Goal: Transaction & Acquisition: Purchase product/service

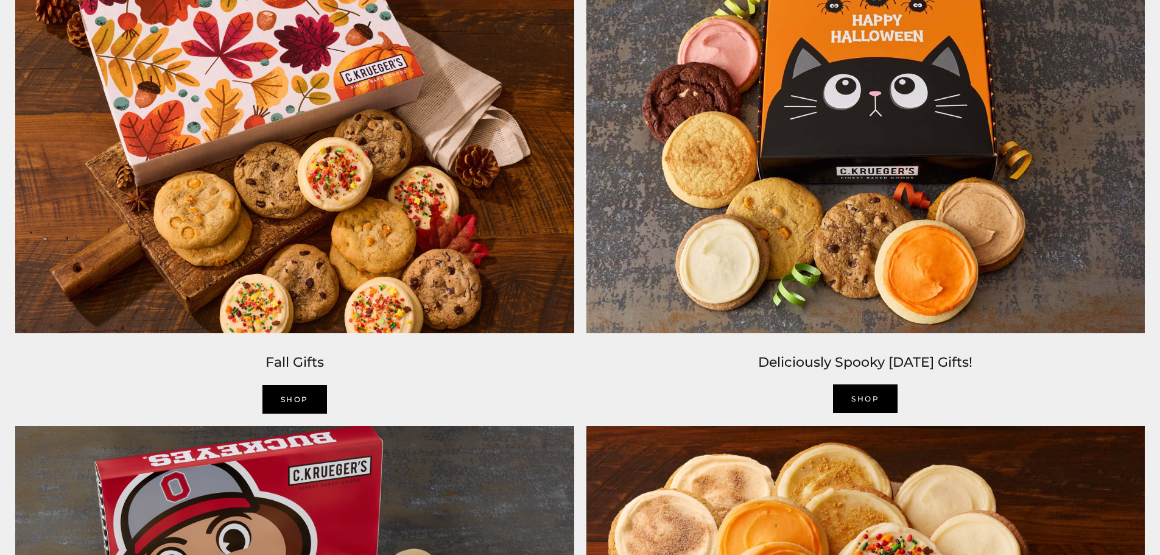
scroll to position [1217, 0]
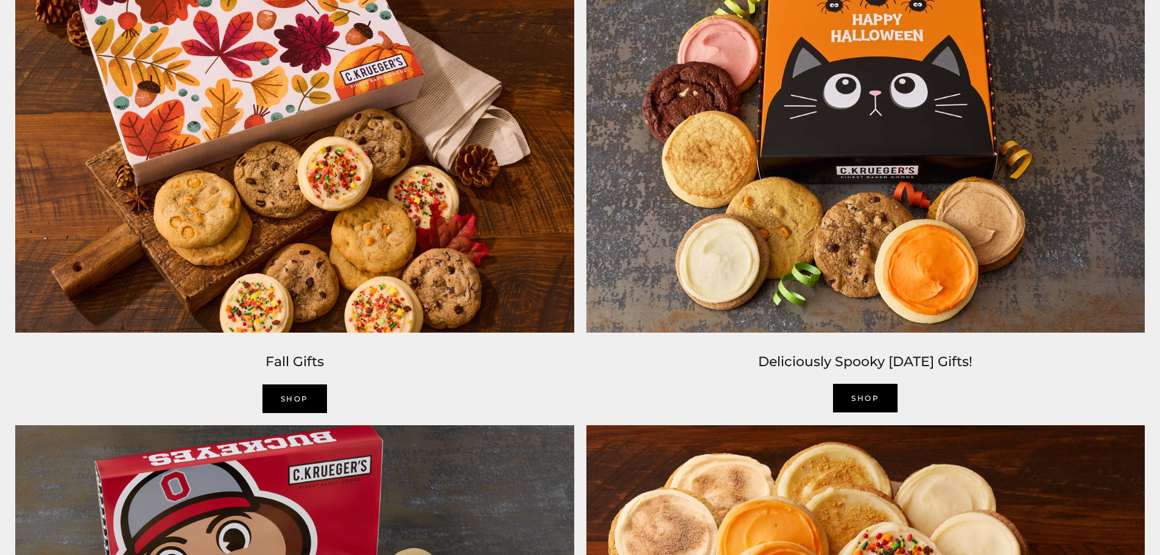
click at [318, 94] on img at bounding box center [294, 146] width 571 height 385
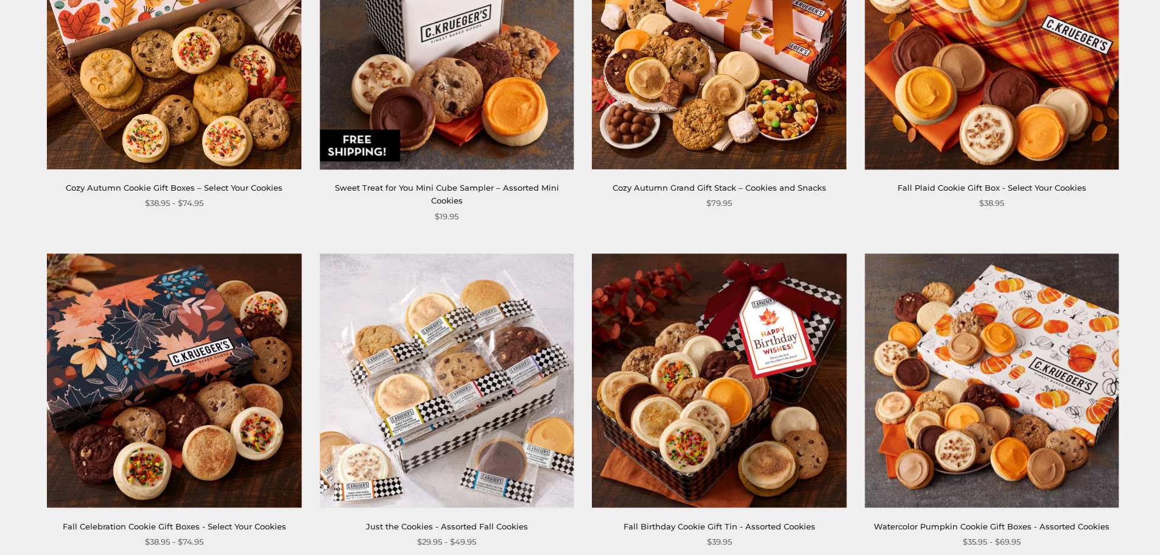
scroll to position [1035, 0]
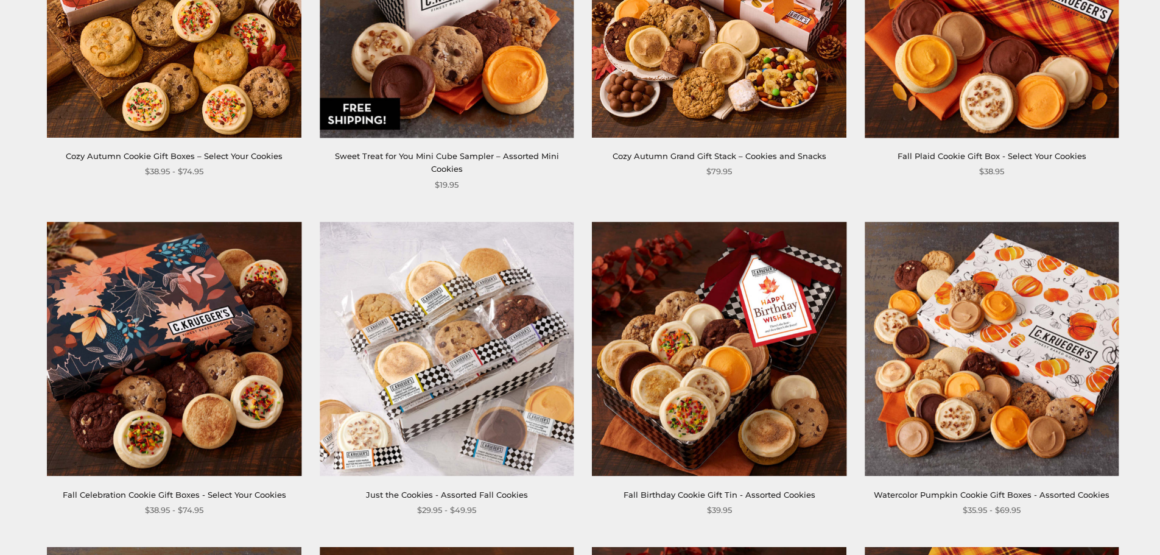
click at [206, 271] on img at bounding box center [174, 349] width 254 height 254
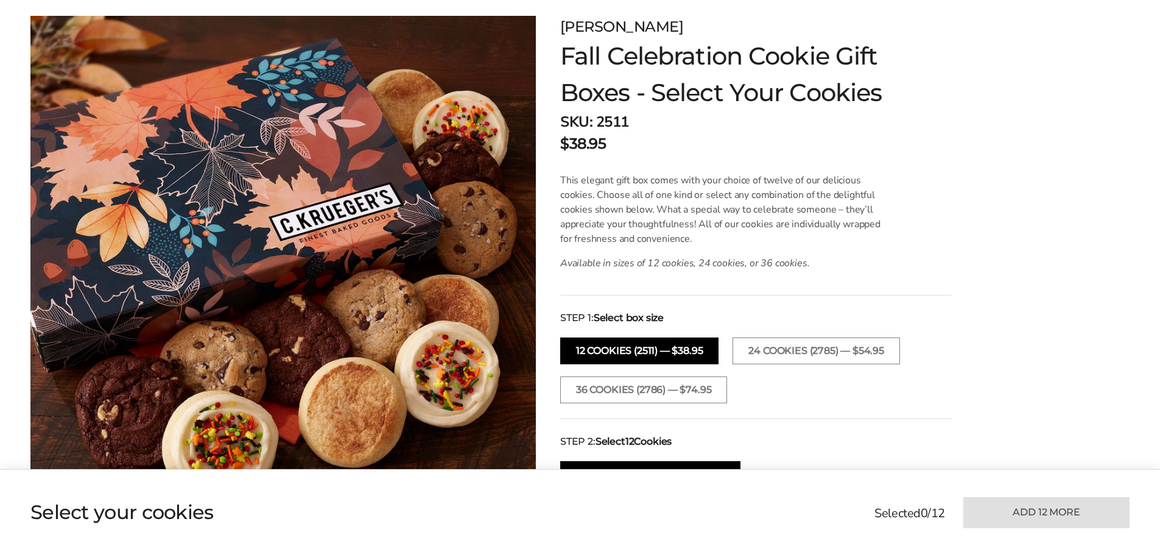
scroll to position [183, 0]
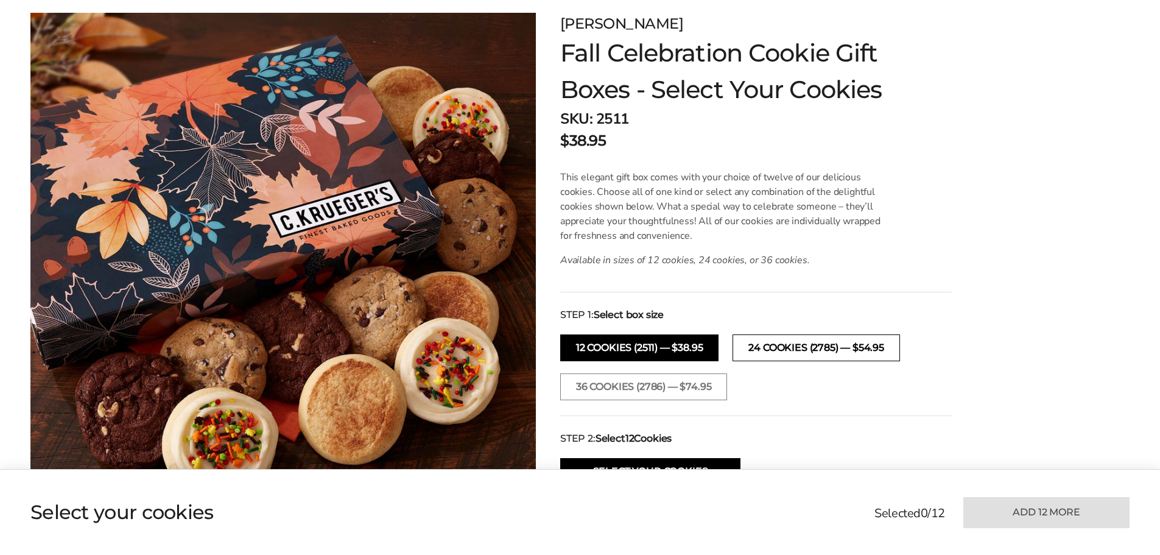
click at [821, 347] on button "24 COOKIES (2785) — $54.95" at bounding box center [815, 347] width 167 height 27
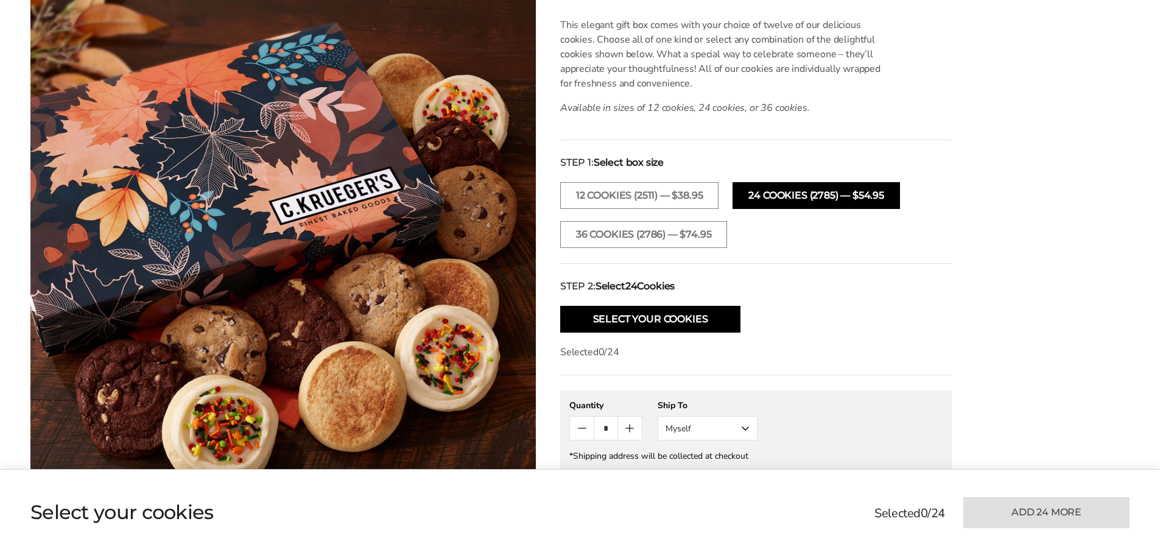
scroll to position [365, 0]
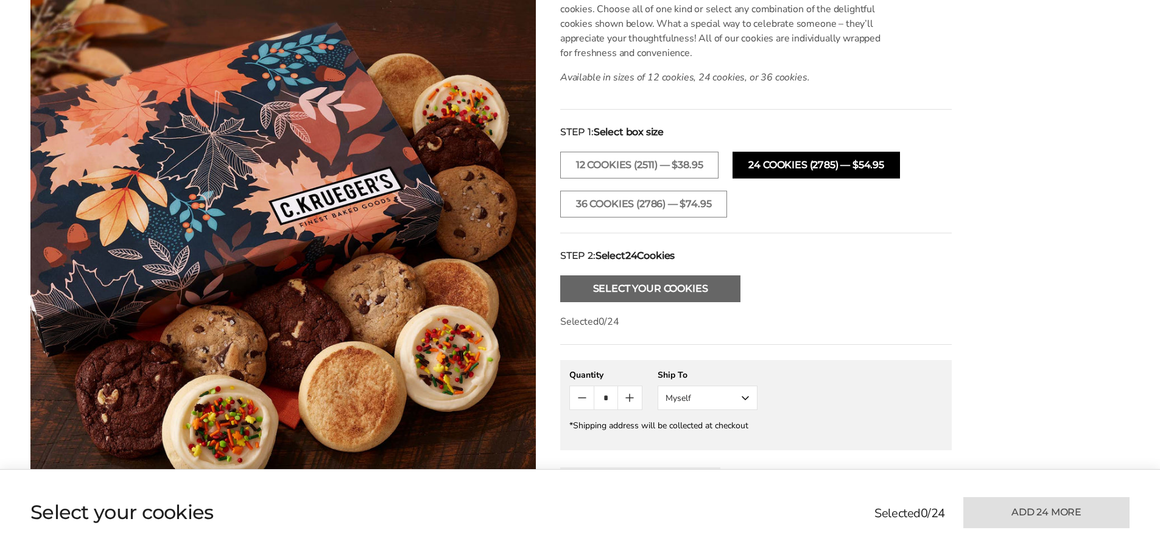
click at [681, 293] on button "Select Your Cookies" at bounding box center [650, 288] width 180 height 27
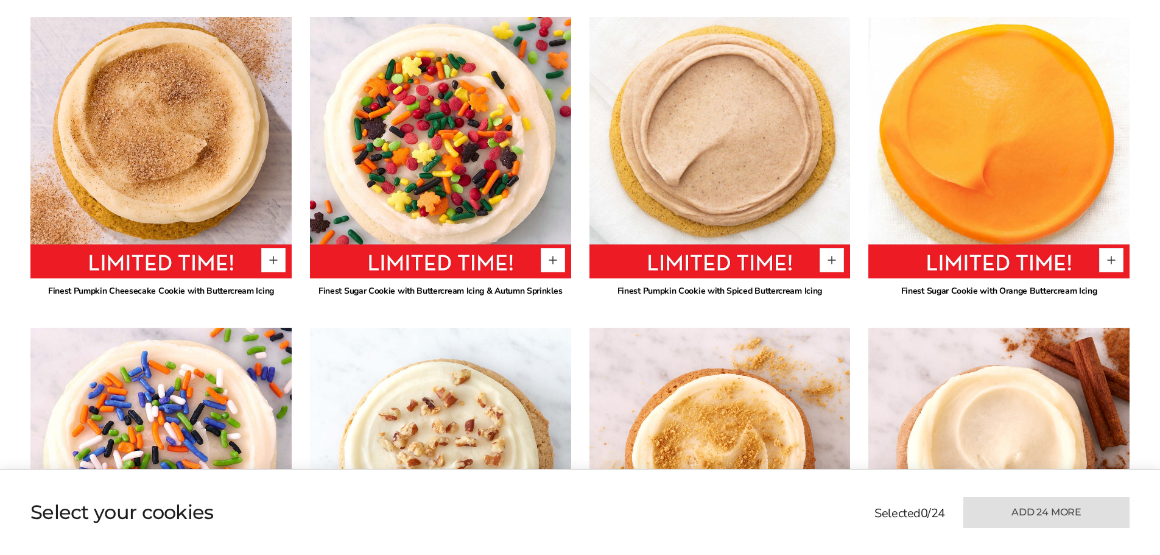
scroll to position [890, 0]
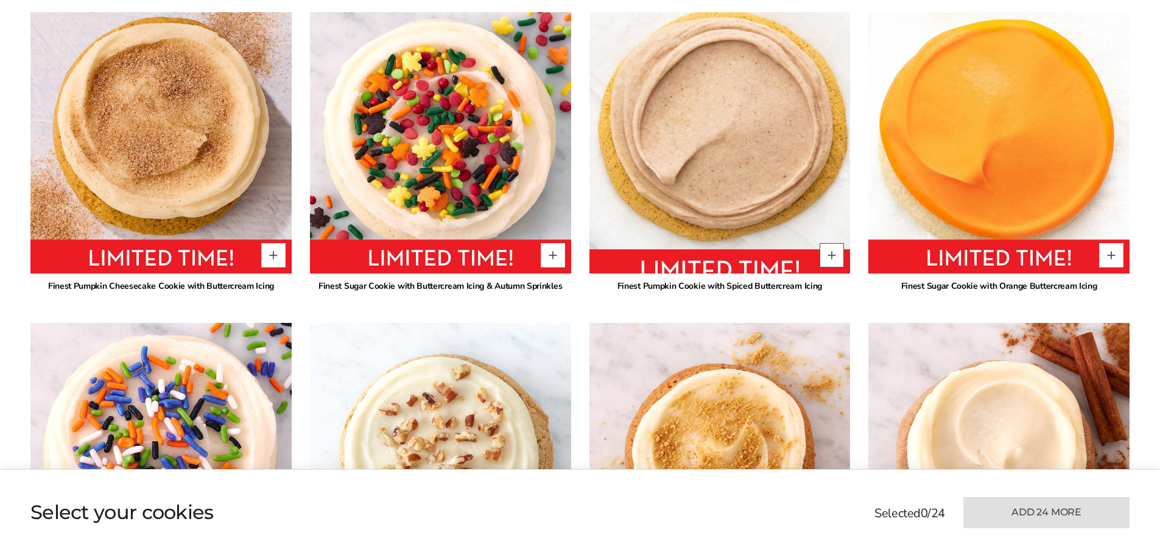
click at [833, 260] on button "Quantity button plus" at bounding box center [831, 255] width 24 height 24
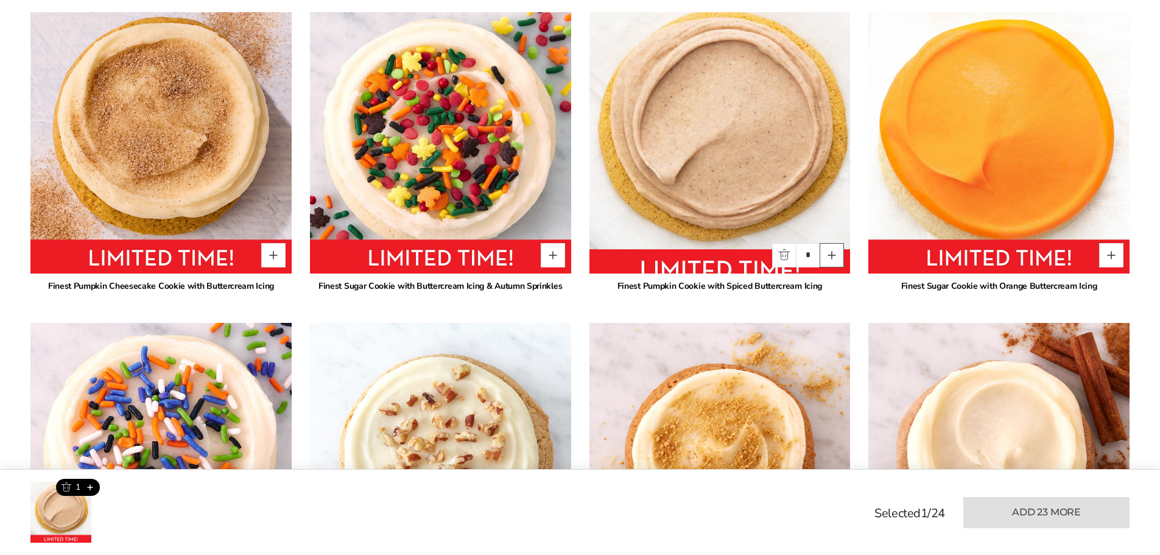
click at [833, 260] on button "Quantity button plus" at bounding box center [831, 255] width 24 height 24
type input "*"
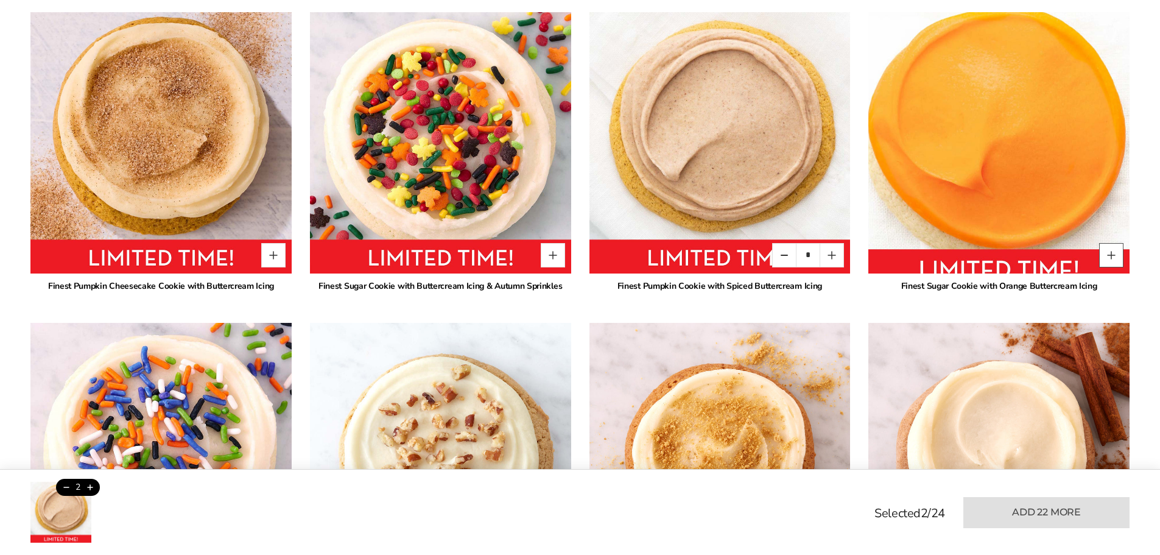
click at [1112, 253] on button "Quantity button plus" at bounding box center [1111, 255] width 24 height 24
type input "*"
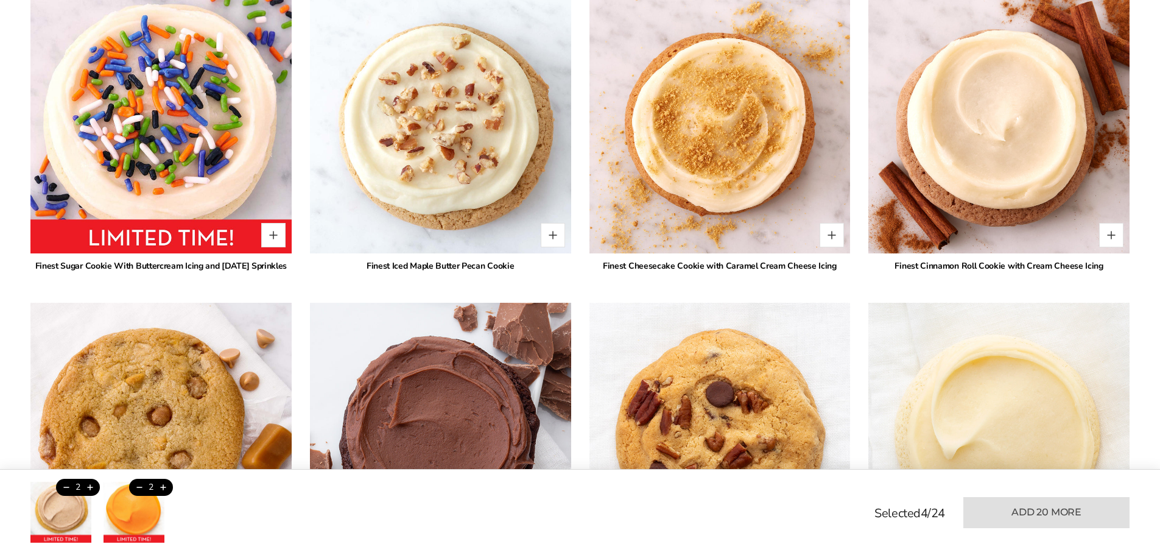
scroll to position [1255, 0]
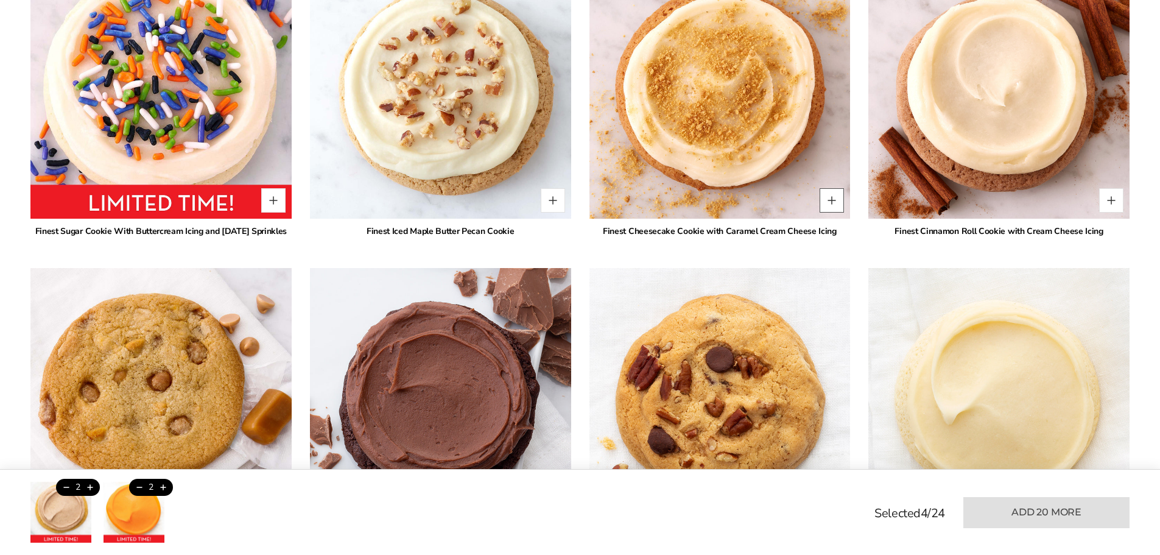
click at [836, 201] on button "Quantity button plus" at bounding box center [831, 200] width 24 height 24
type input "*"
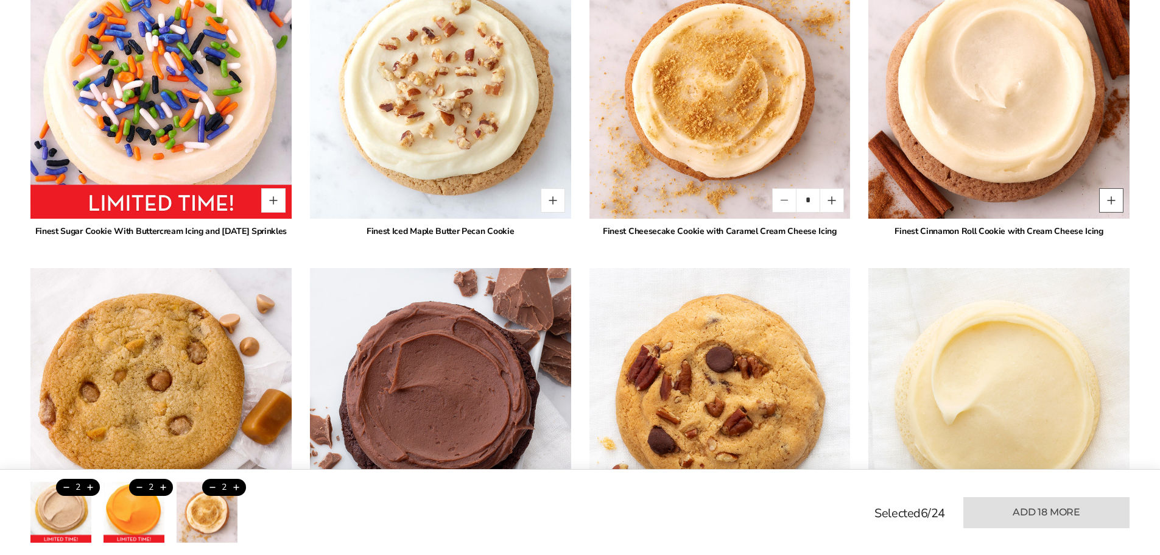
click at [1108, 201] on button "Quantity button plus" at bounding box center [1111, 200] width 24 height 24
type input "*"
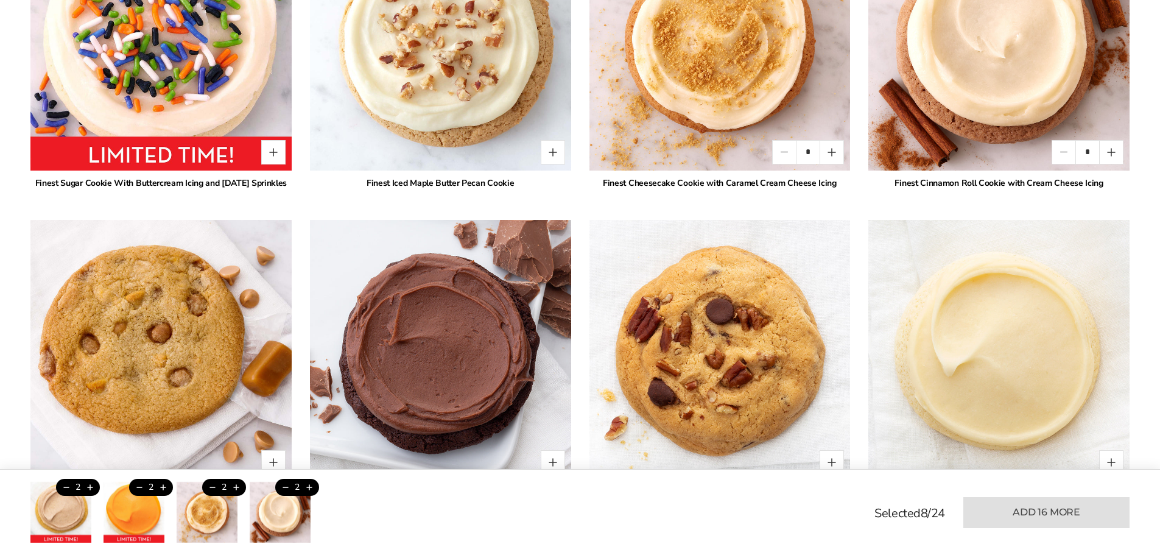
scroll to position [1499, 0]
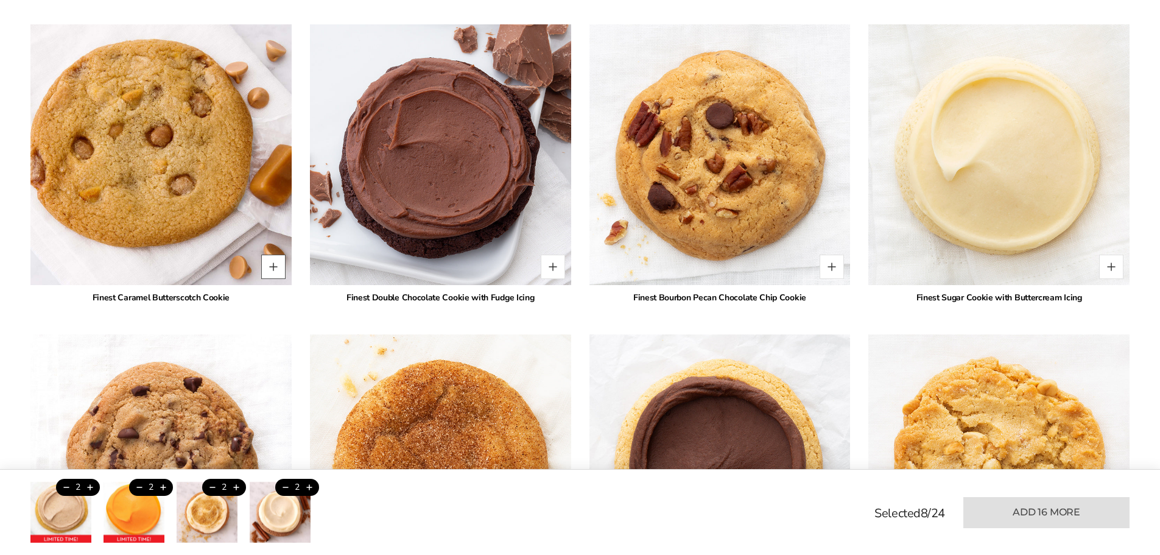
click at [275, 279] on button "Quantity button plus" at bounding box center [273, 266] width 24 height 24
type input "*"
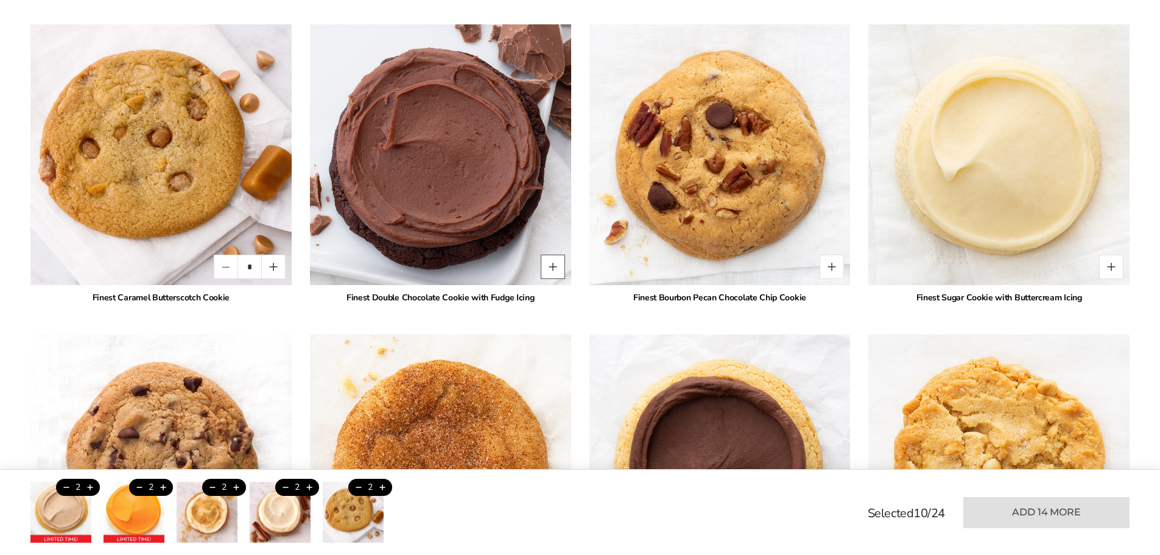
click at [553, 279] on button "Quantity button plus" at bounding box center [553, 266] width 24 height 24
type input "*"
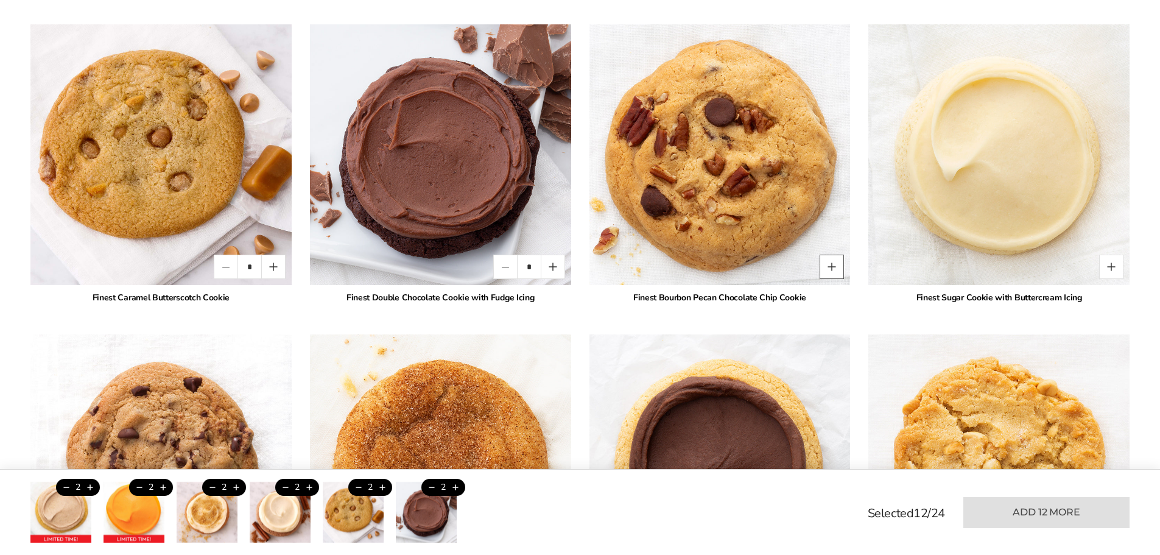
click at [835, 277] on button "Quantity button plus" at bounding box center [831, 266] width 24 height 24
type input "*"
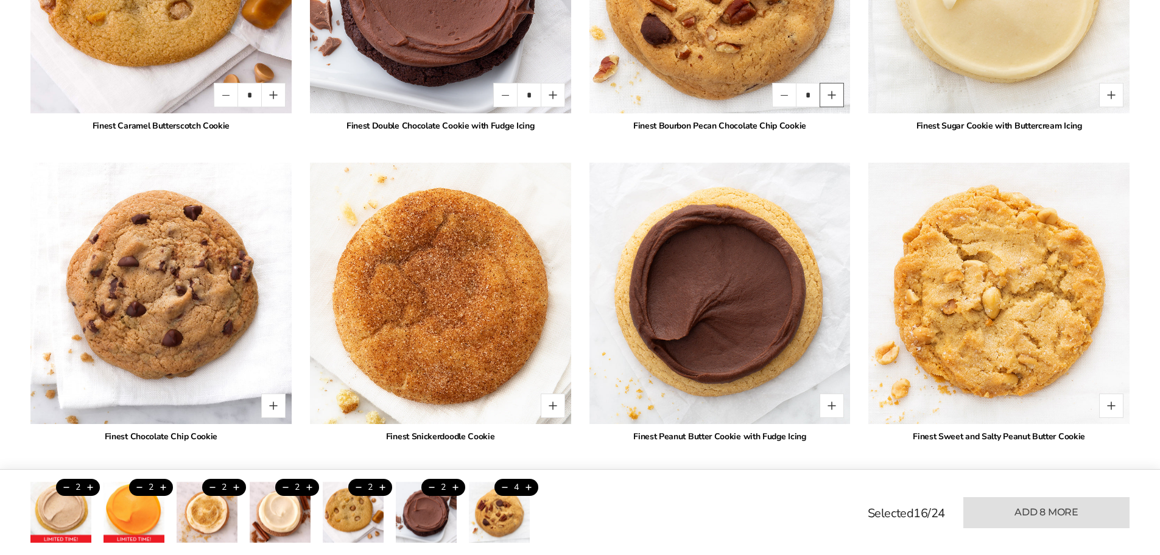
scroll to position [1681, 0]
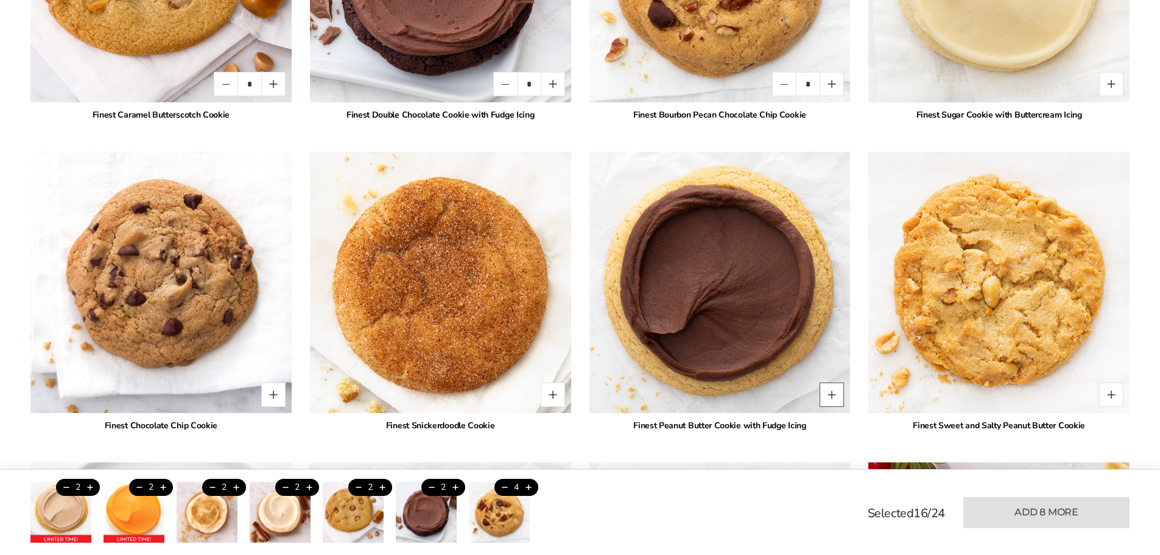
click at [836, 407] on button "Quantity button plus" at bounding box center [831, 394] width 24 height 24
type input "*"
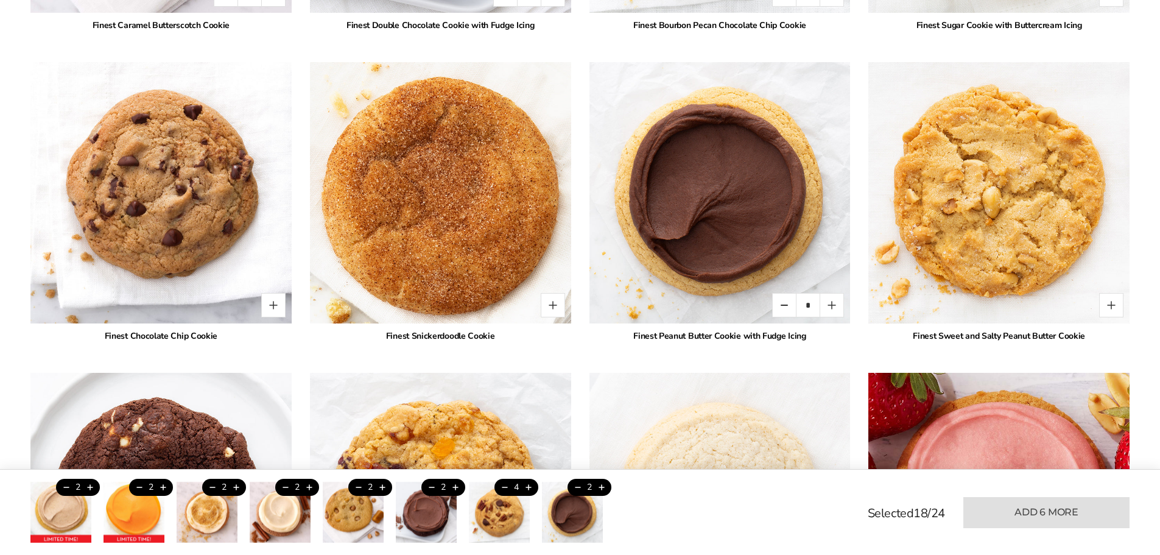
scroll to position [1803, 0]
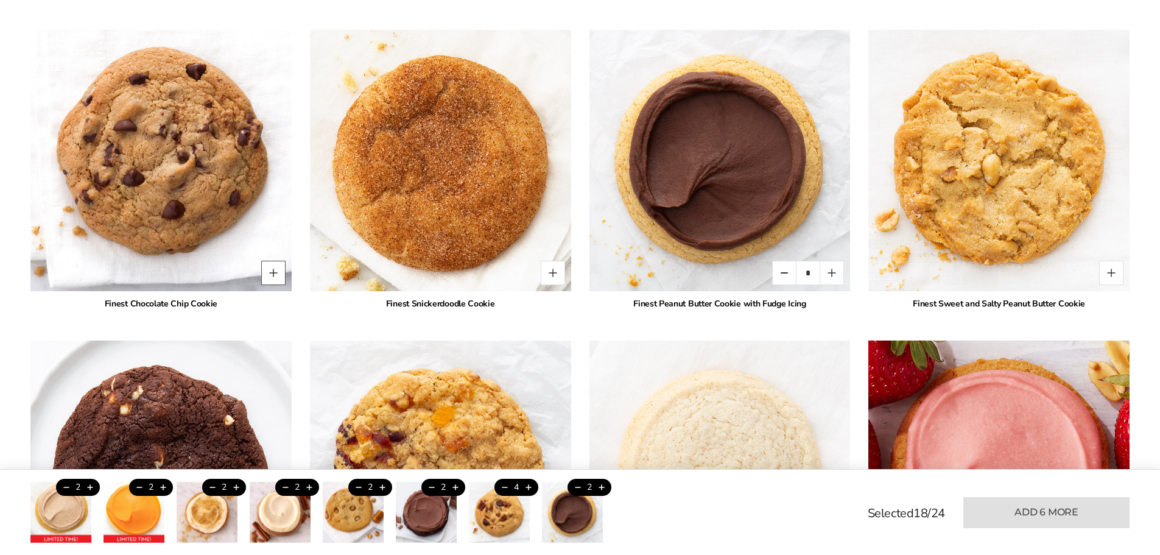
click at [279, 285] on button "Quantity button plus" at bounding box center [273, 273] width 24 height 24
type input "*"
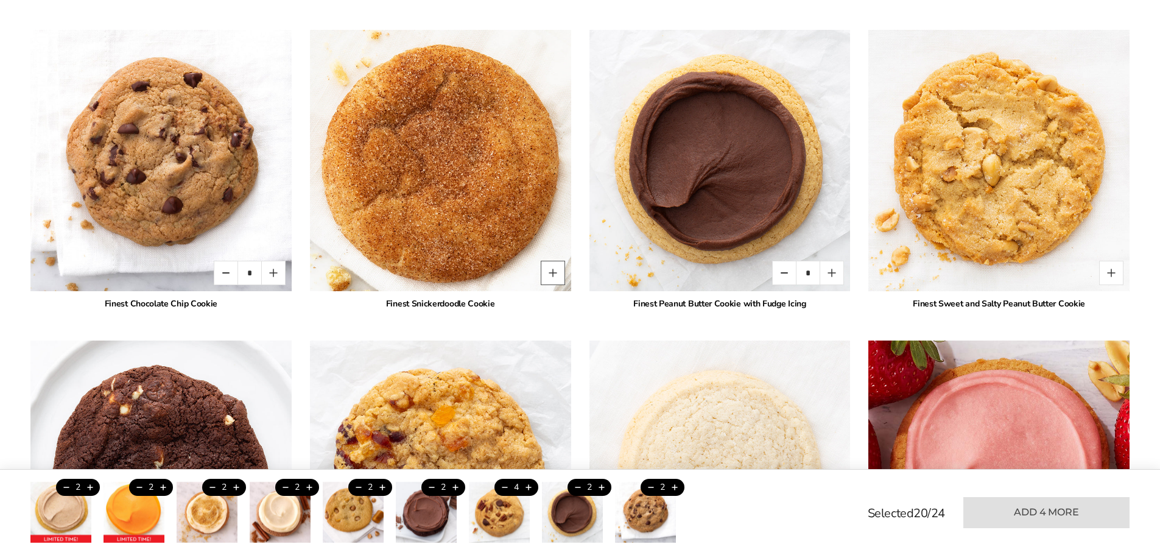
click at [552, 285] on button "Quantity button plus" at bounding box center [553, 273] width 24 height 24
type input "*"
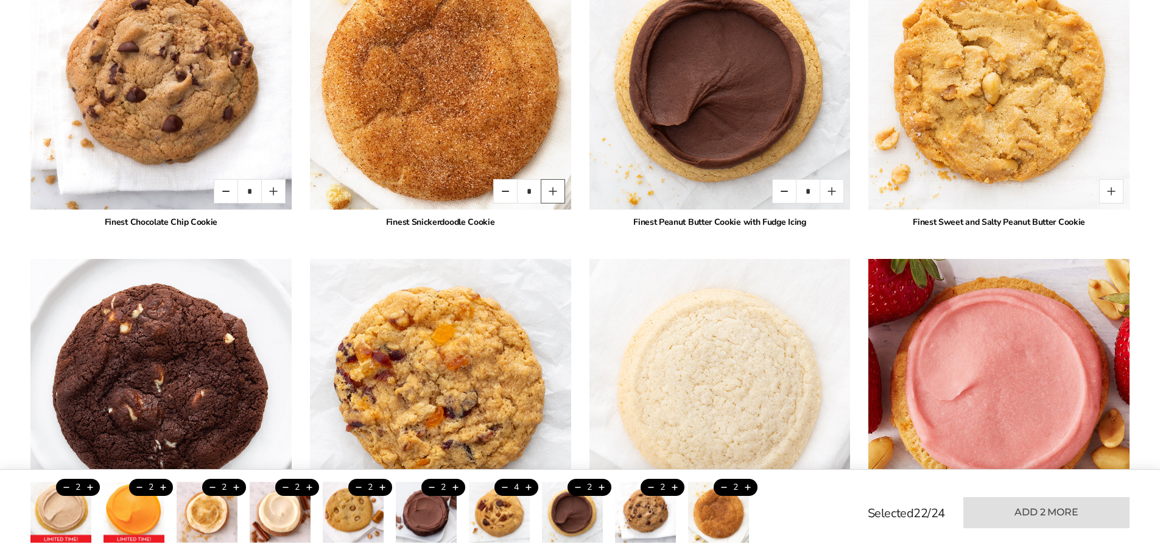
scroll to position [2047, 0]
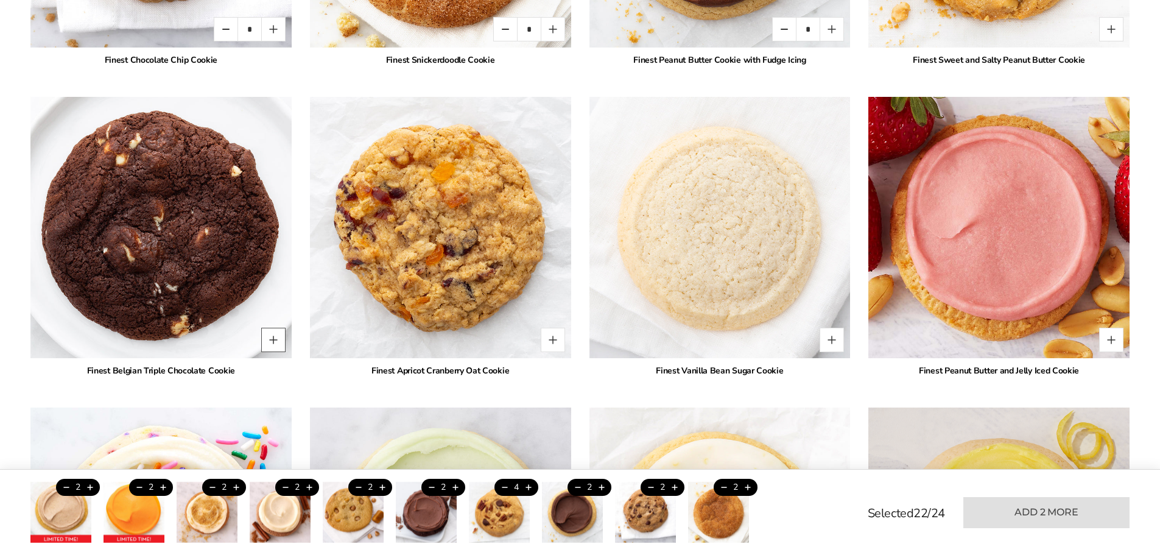
click at [274, 352] on button "Quantity button plus" at bounding box center [273, 339] width 24 height 24
type input "*"
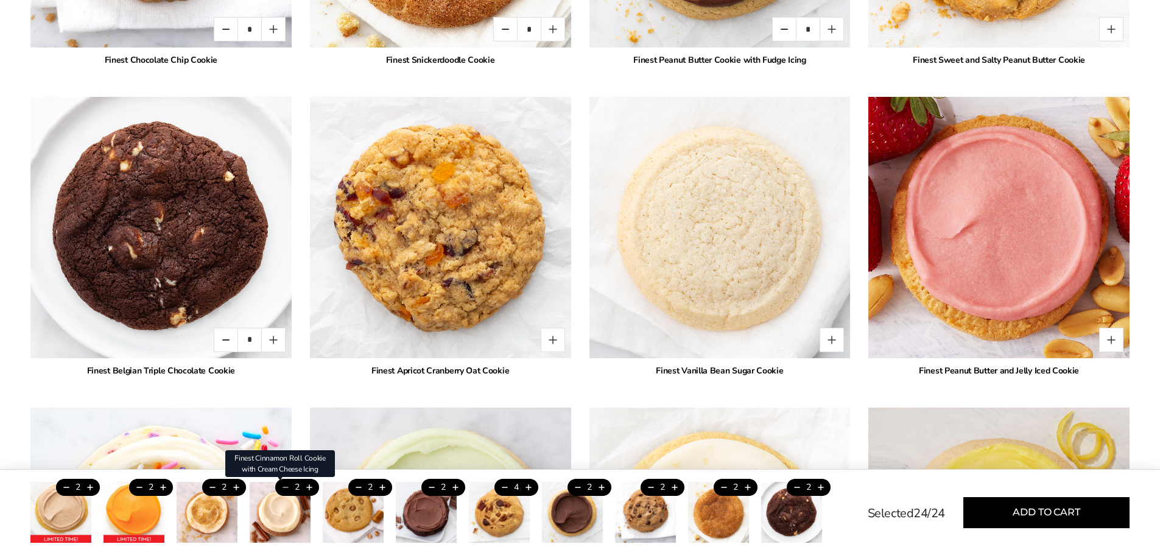
click at [282, 486] on button "Trash this product" at bounding box center [285, 486] width 20 height 17
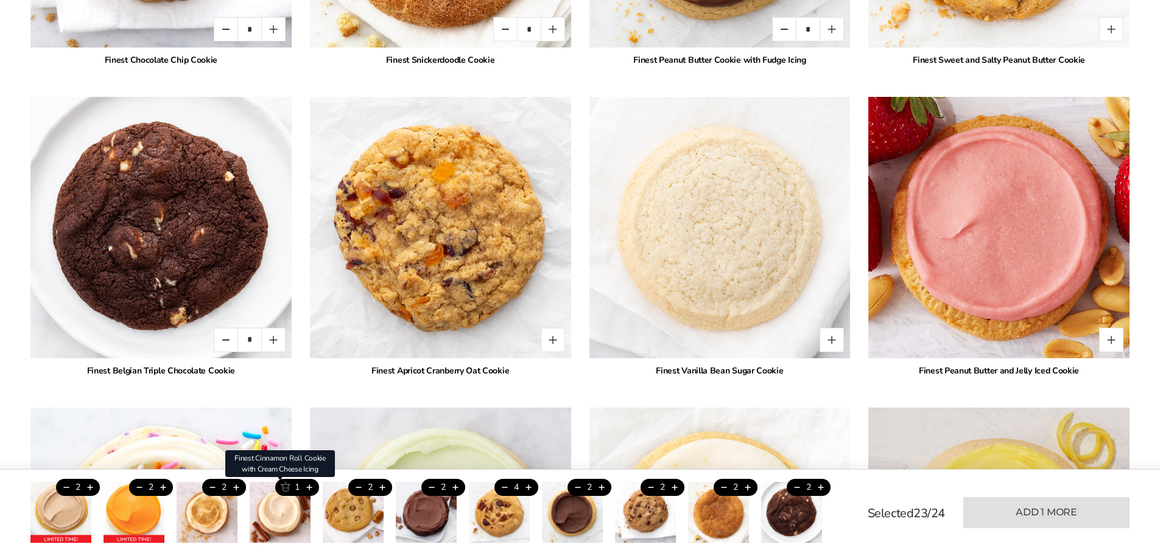
click at [282, 486] on button "Trash this product" at bounding box center [285, 486] width 20 height 17
type input "*"
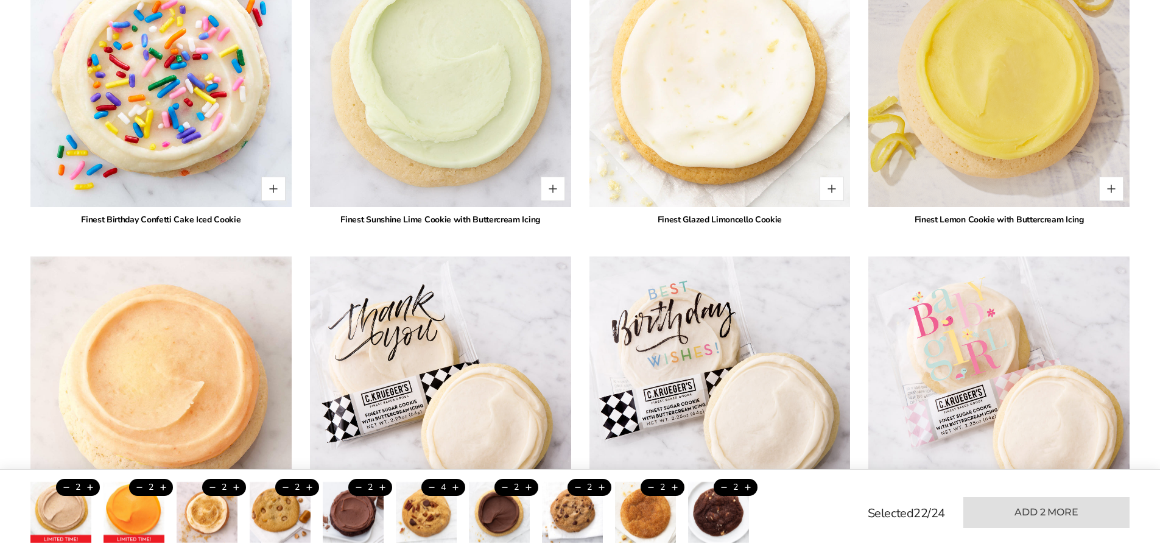
scroll to position [2534, 0]
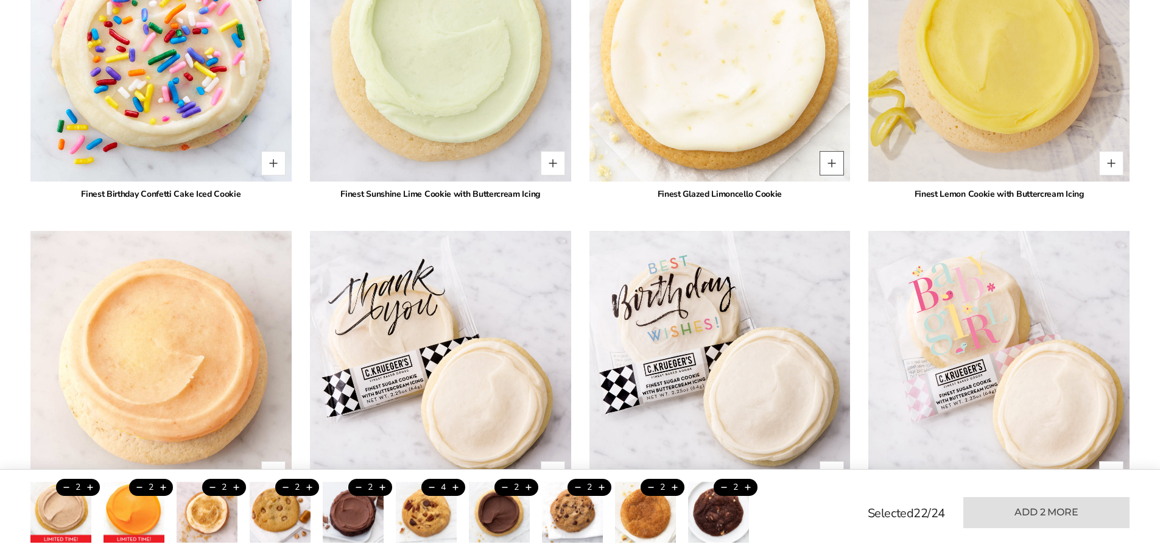
click at [829, 175] on button "Quantity button plus" at bounding box center [831, 163] width 24 height 24
type input "*"
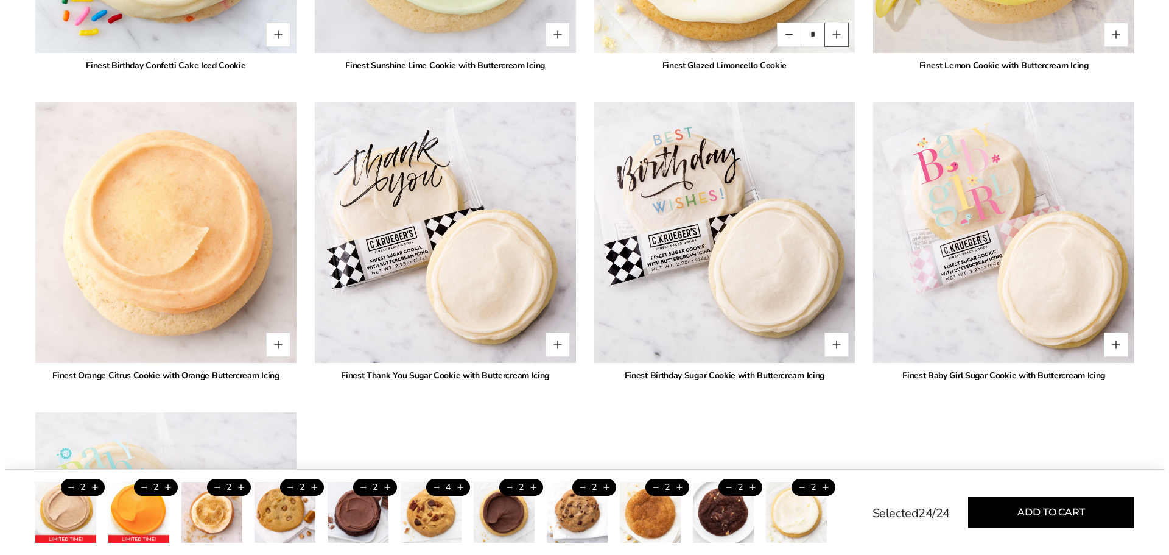
scroll to position [2716, 0]
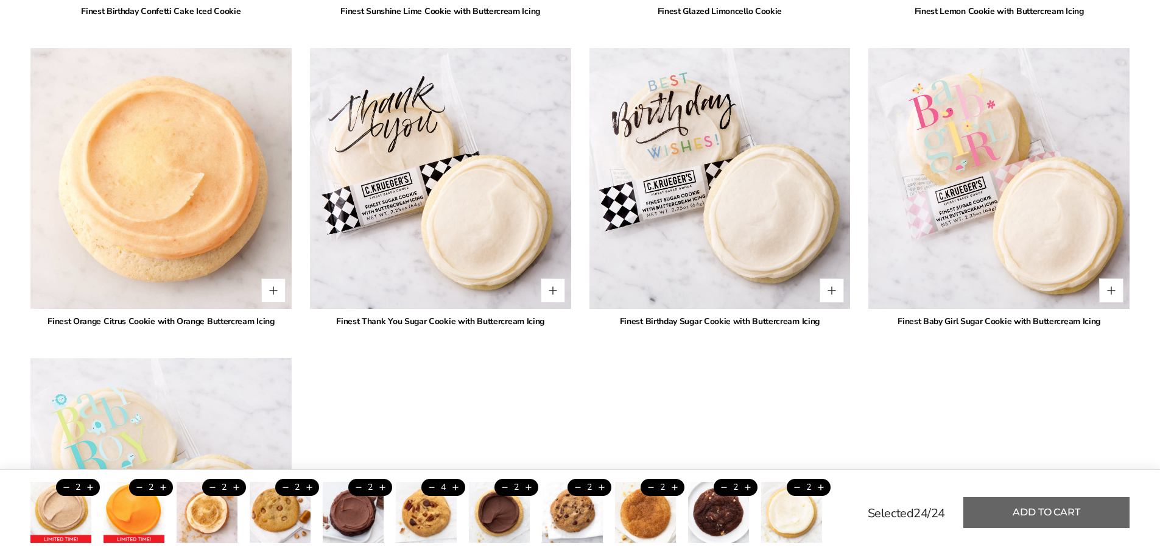
click at [1029, 515] on button "Add to cart" at bounding box center [1046, 512] width 166 height 31
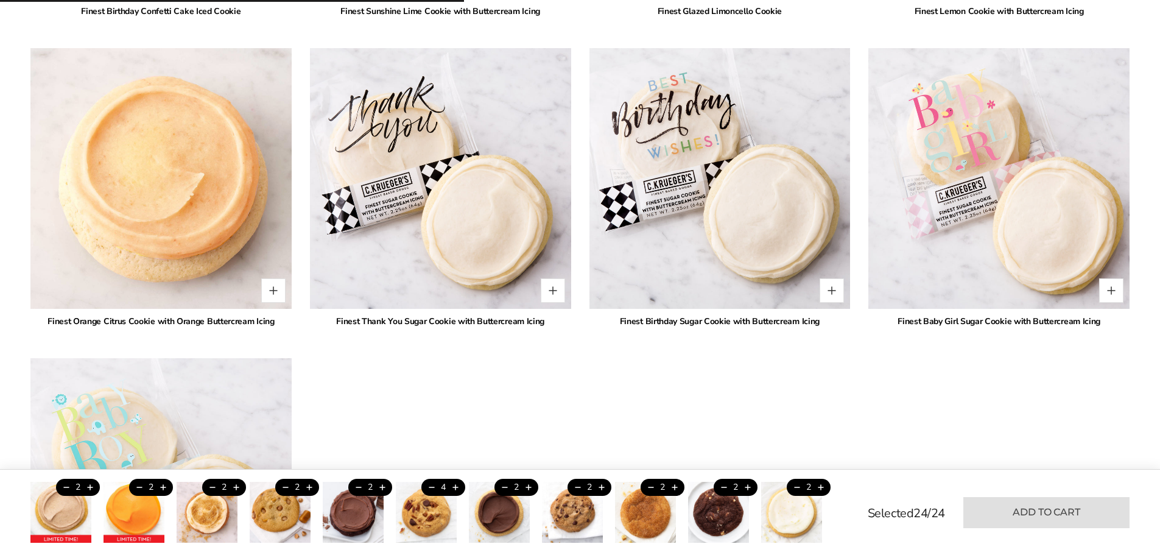
type input "*"
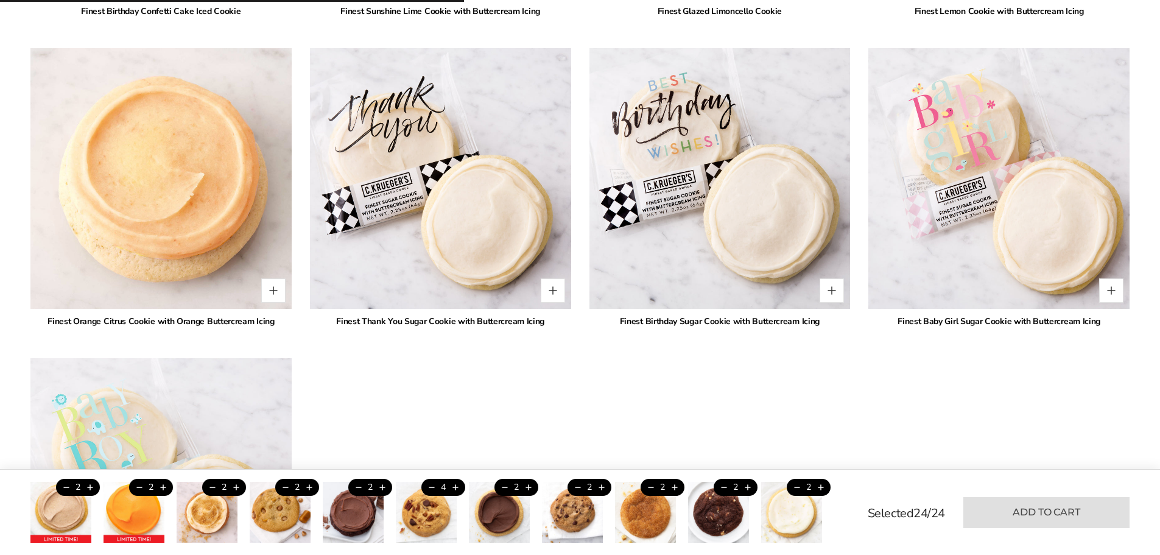
type input "*"
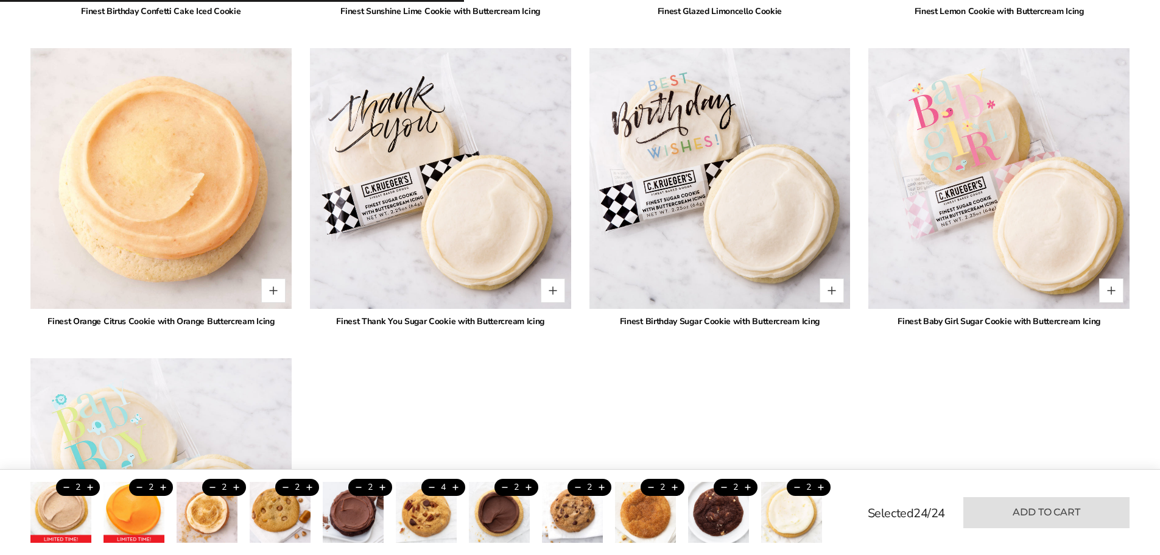
type input "*"
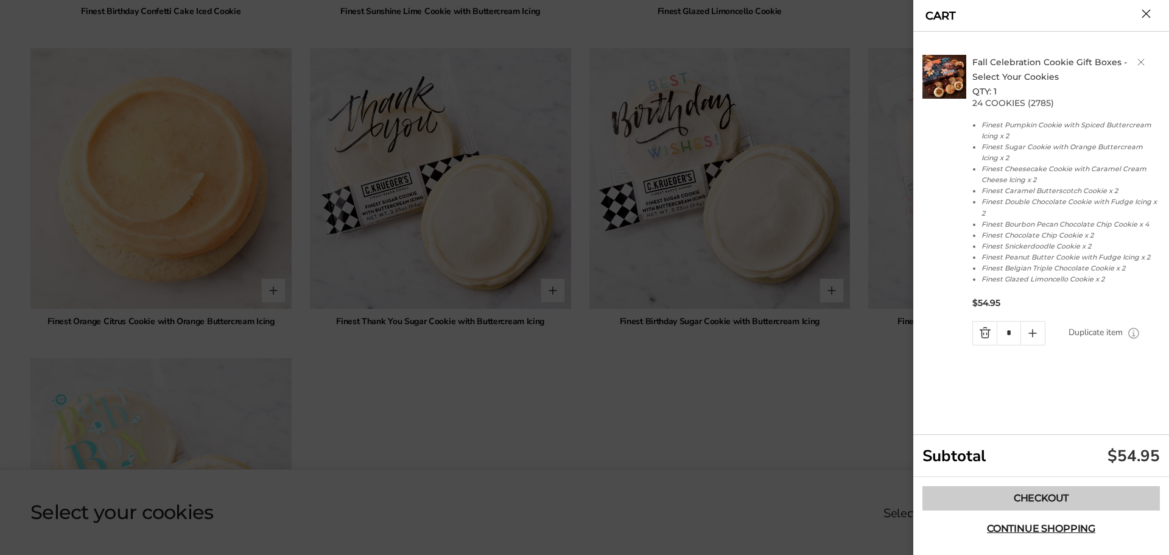
click at [1058, 494] on link "Checkout" at bounding box center [1040, 498] width 237 height 24
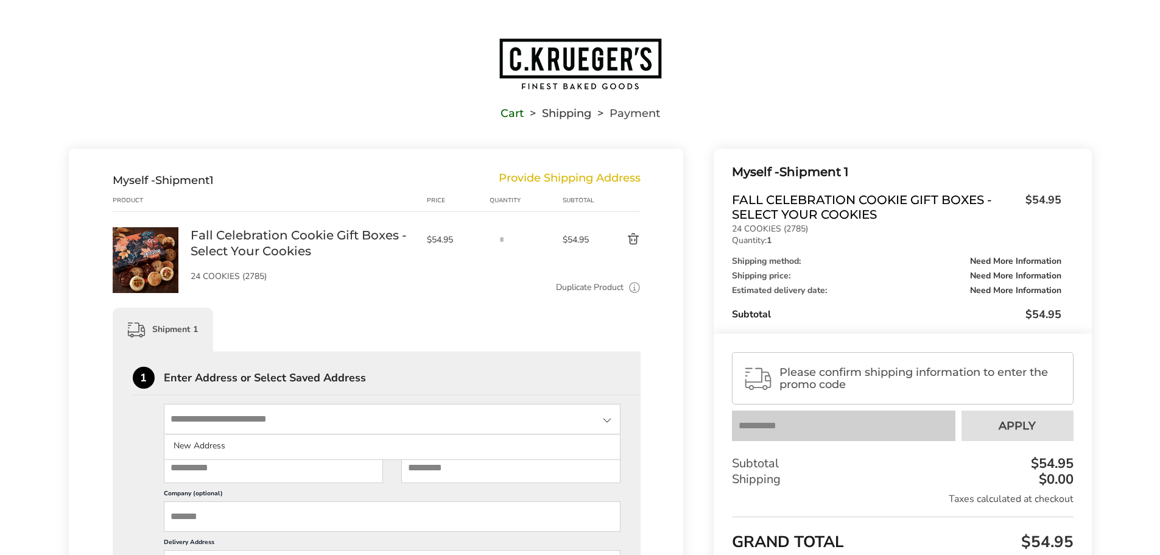
click at [311, 416] on input "State" at bounding box center [392, 419] width 457 height 30
click at [310, 423] on input "State" at bounding box center [392, 419] width 457 height 30
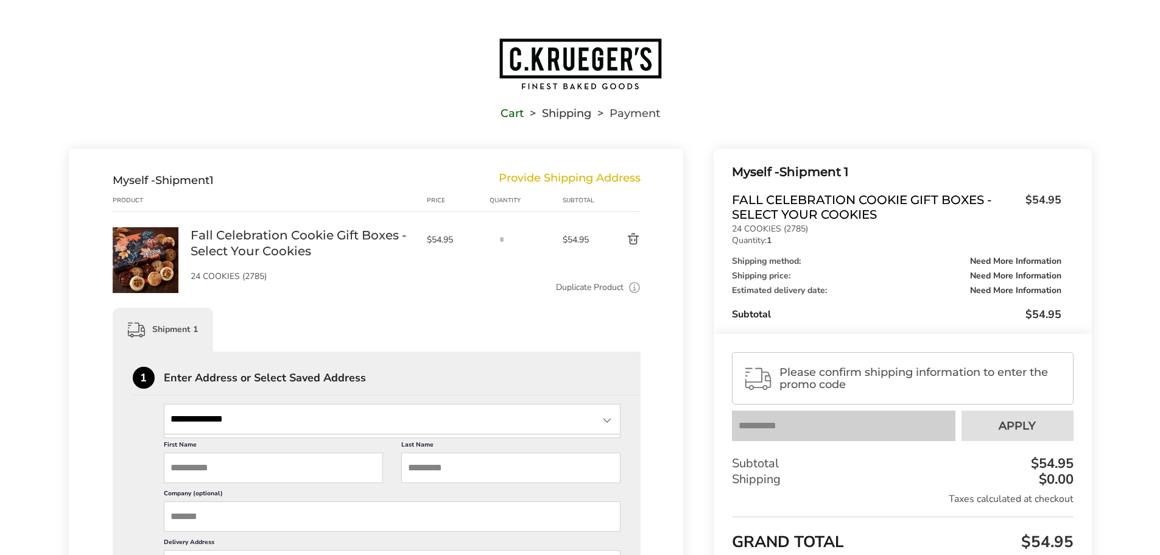
drag, startPoint x: 270, startPoint y: 422, endPoint x: 131, endPoint y: 394, distance: 142.2
click at [262, 423] on input "**********" at bounding box center [392, 419] width 457 height 30
type input "**********"
click at [606, 424] on div at bounding box center [607, 420] width 15 height 15
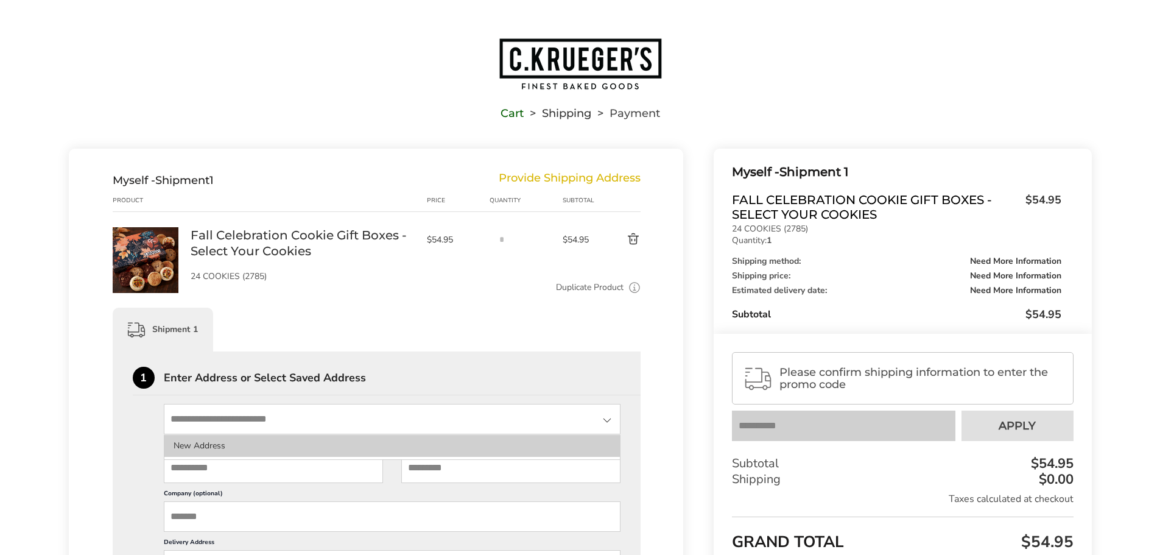
click at [472, 439] on li "New Address" at bounding box center [392, 446] width 456 height 22
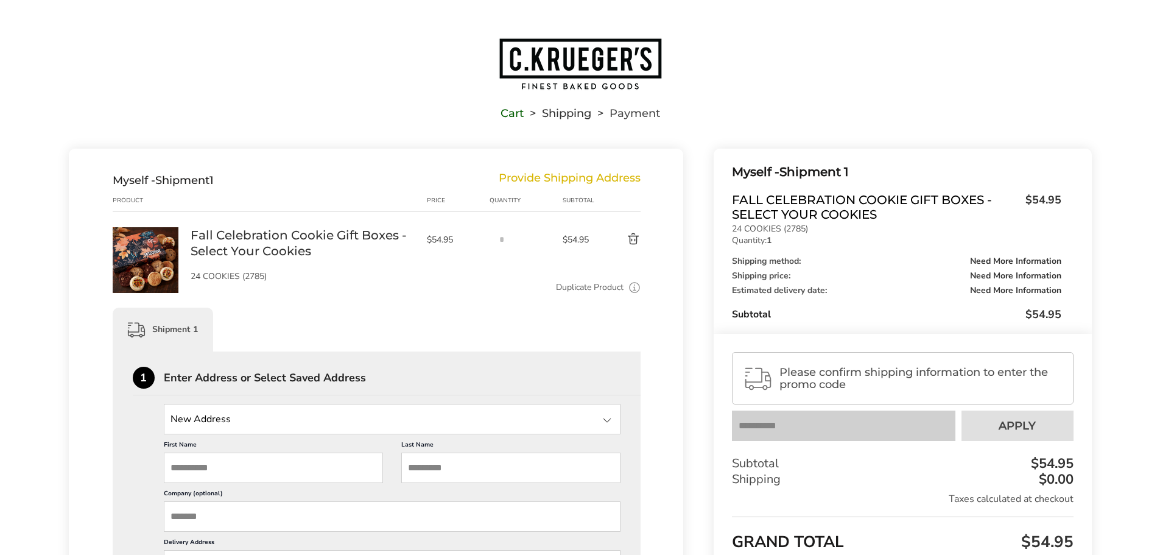
click at [295, 469] on input "First Name" at bounding box center [273, 467] width 219 height 30
type input "********"
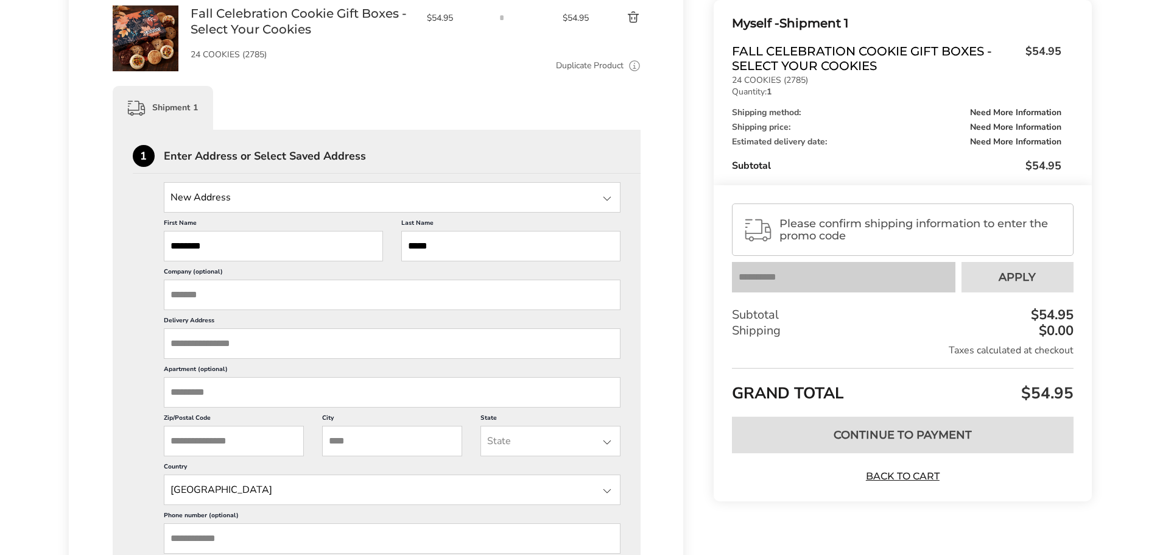
scroll to position [243, 0]
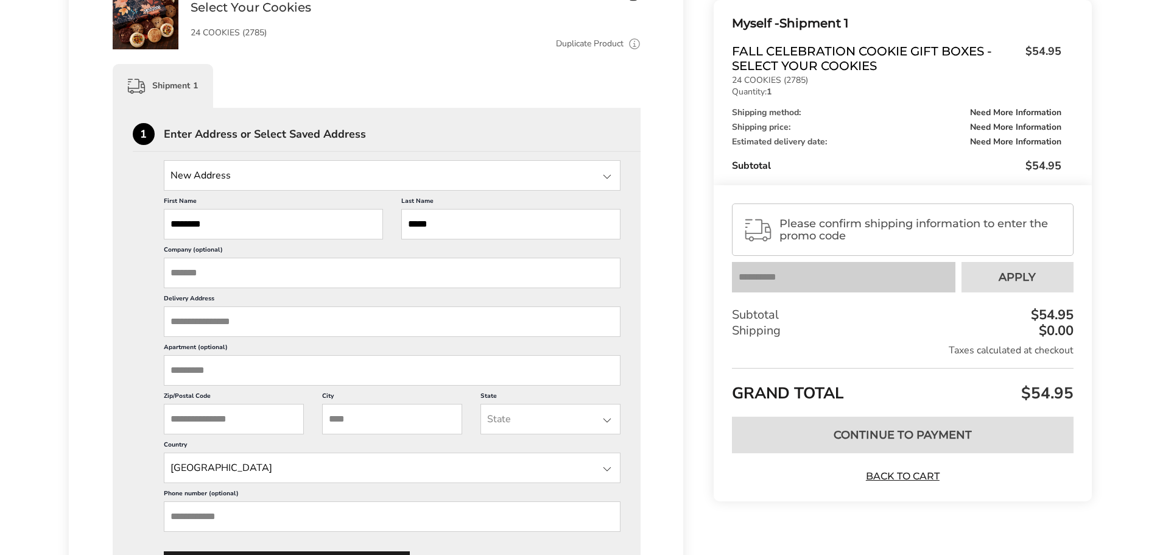
type input "*****"
click at [271, 328] on input "Delivery Address" at bounding box center [392, 321] width 457 height 30
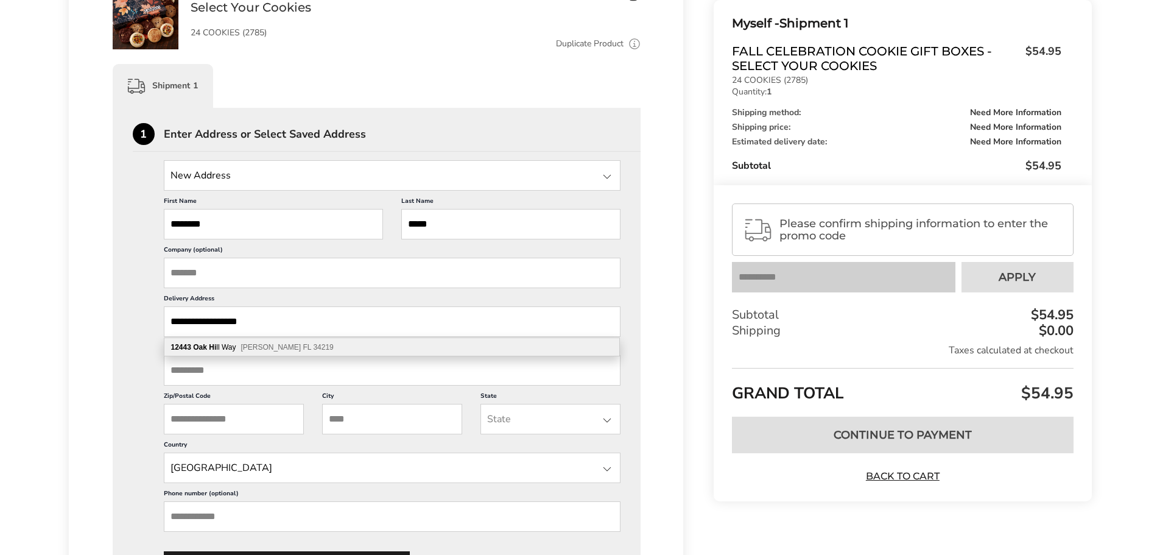
click at [278, 346] on span "Parrish FL 34219" at bounding box center [286, 347] width 93 height 9
type input "**********"
type input "*******"
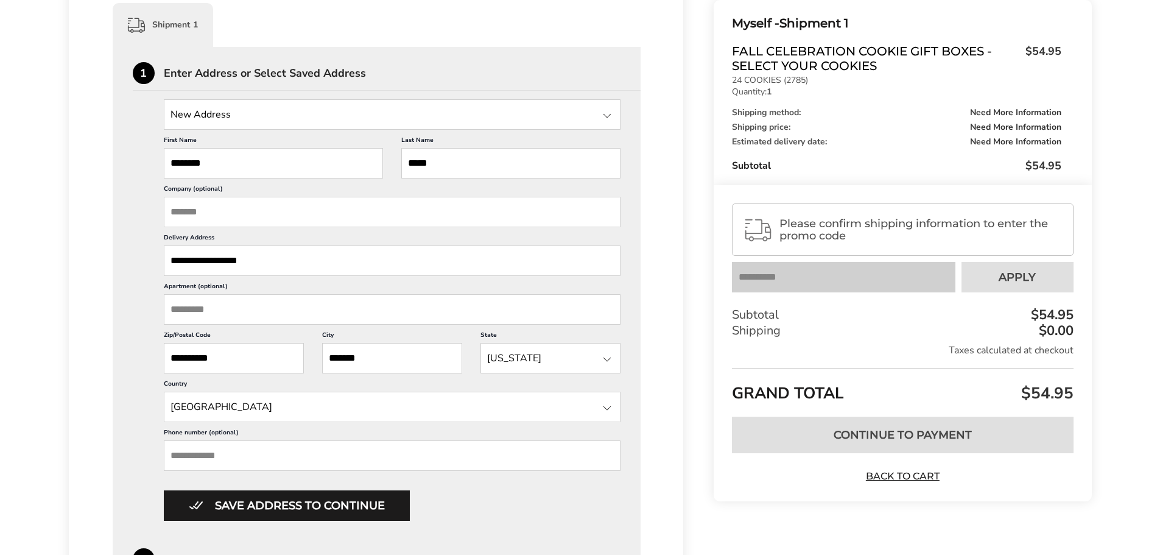
scroll to position [365, 0]
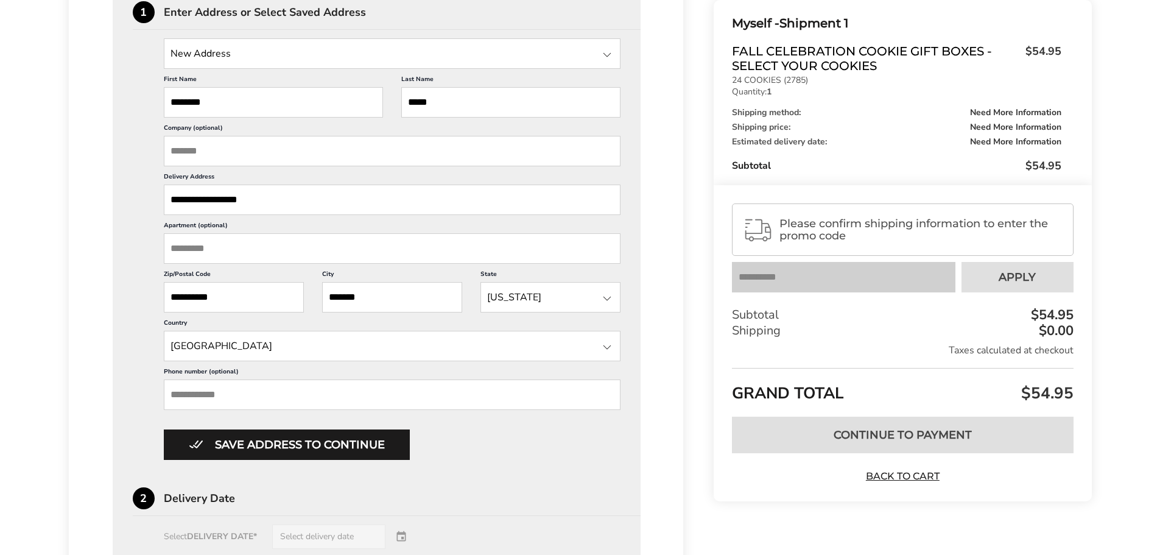
click at [267, 396] on input "Phone number (optional)" at bounding box center [392, 394] width 457 height 30
type input "**********"
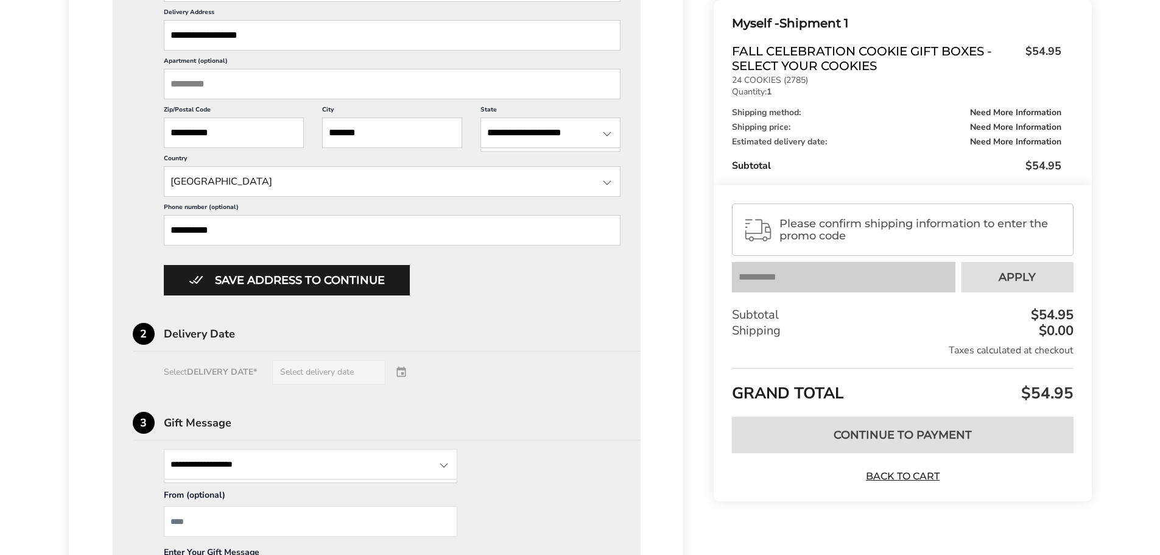
scroll to position [548, 0]
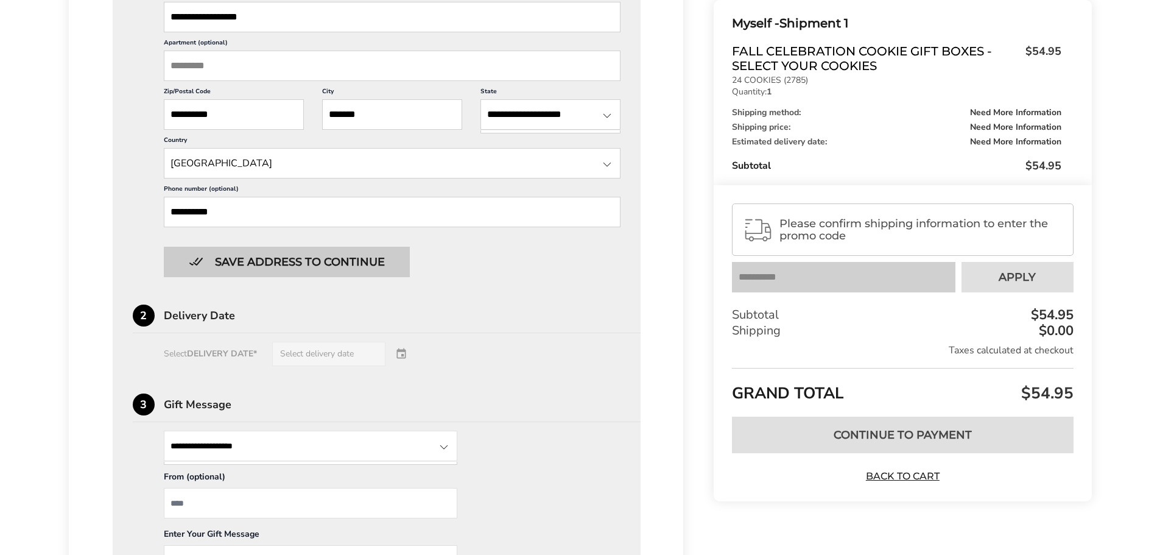
click at [279, 258] on button "Save address to continue" at bounding box center [287, 262] width 246 height 30
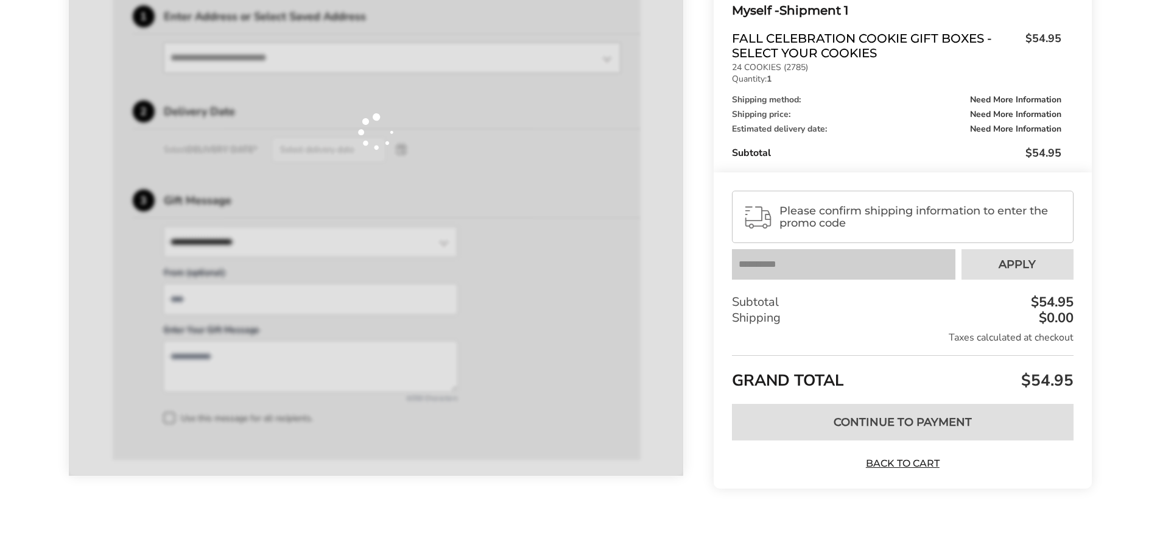
scroll to position [361, 0]
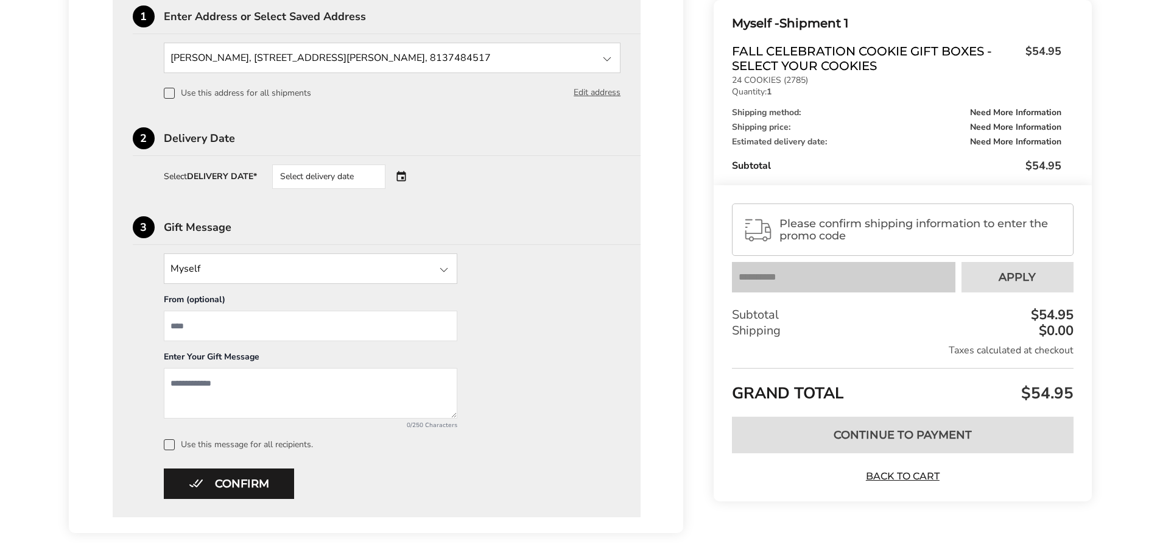
click at [404, 173] on div "Select delivery date" at bounding box center [345, 176] width 147 height 24
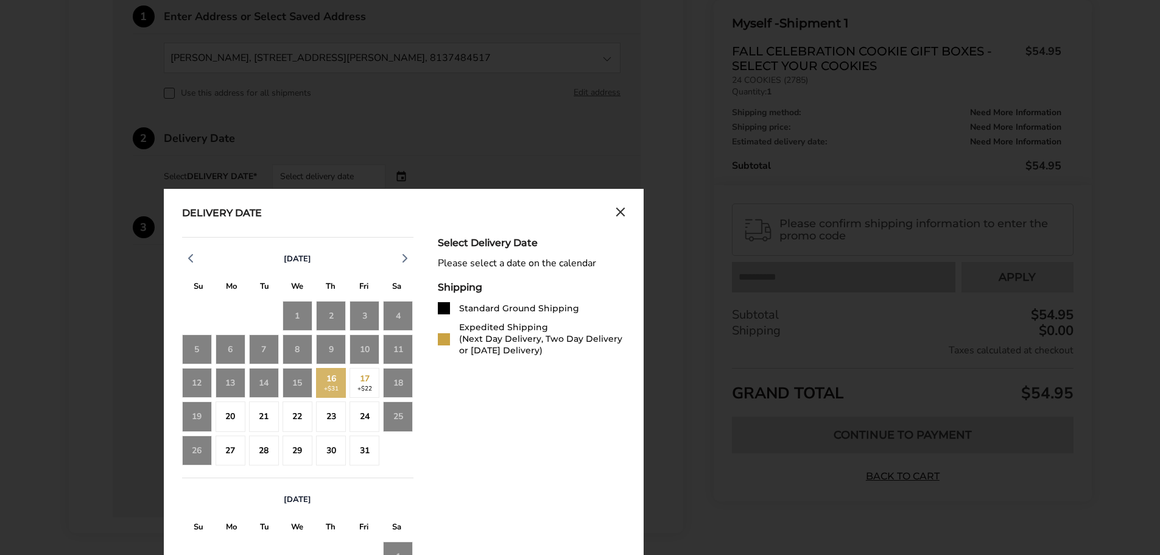
click at [327, 380] on div "16 +$31" at bounding box center [331, 383] width 30 height 30
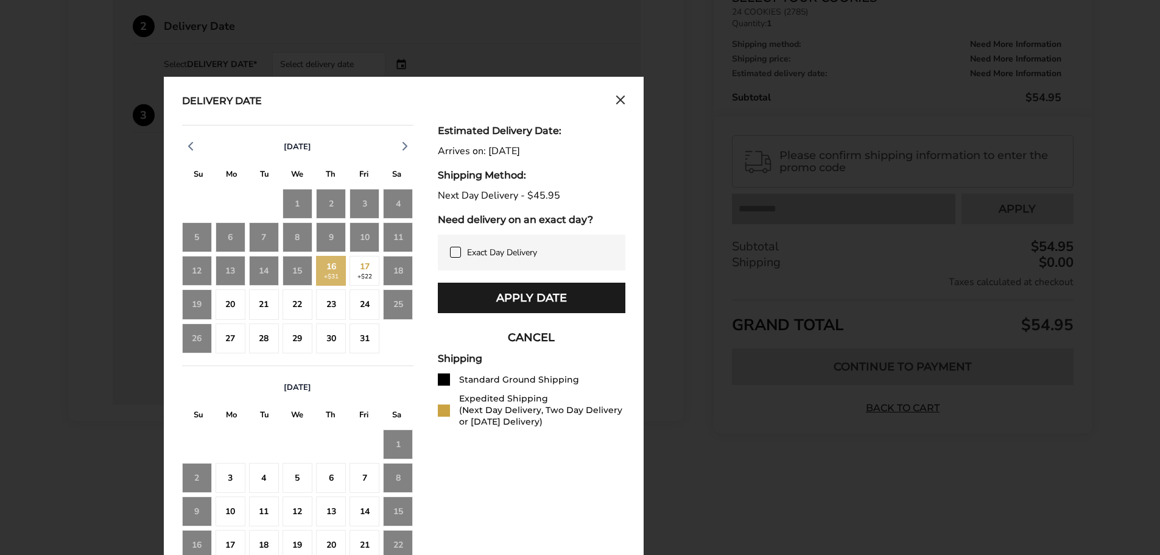
scroll to position [544, 0]
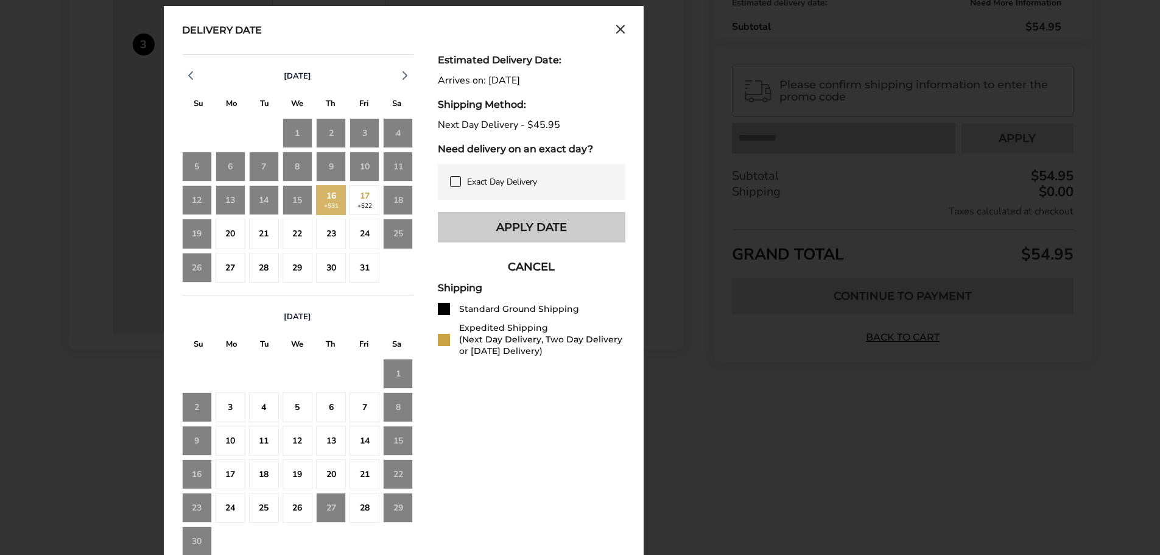
click at [527, 221] on button "Apply Date" at bounding box center [531, 227] width 187 height 30
